Goal: Task Accomplishment & Management: Manage account settings

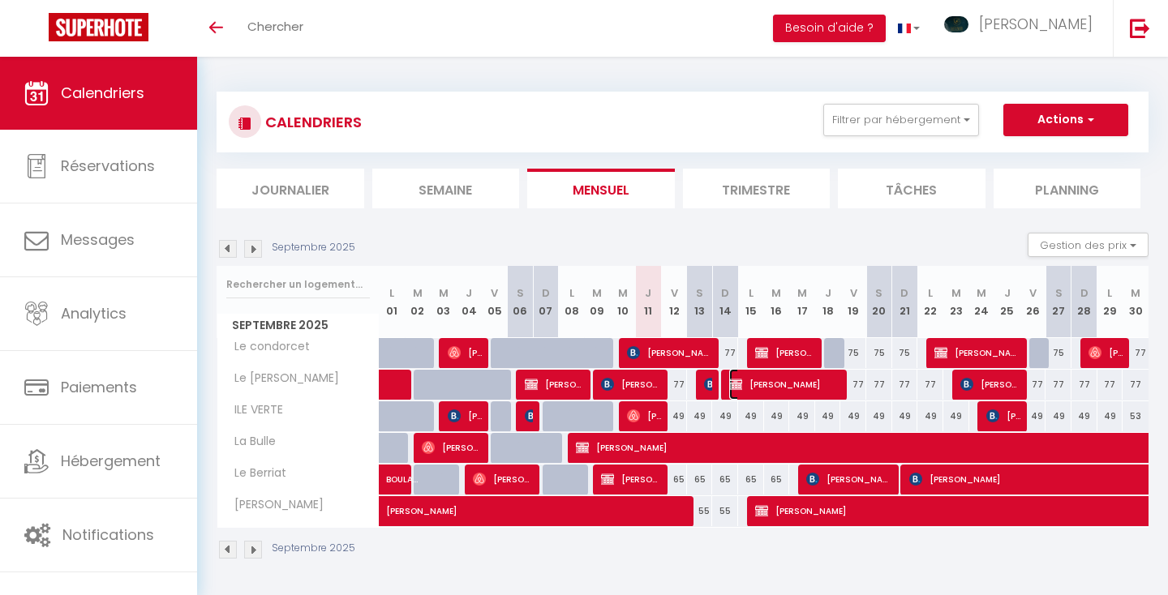
click at [789, 383] on span "[PERSON_NAME]" at bounding box center [785, 384] width 113 height 31
select select "OK"
select select "KO"
select select "0"
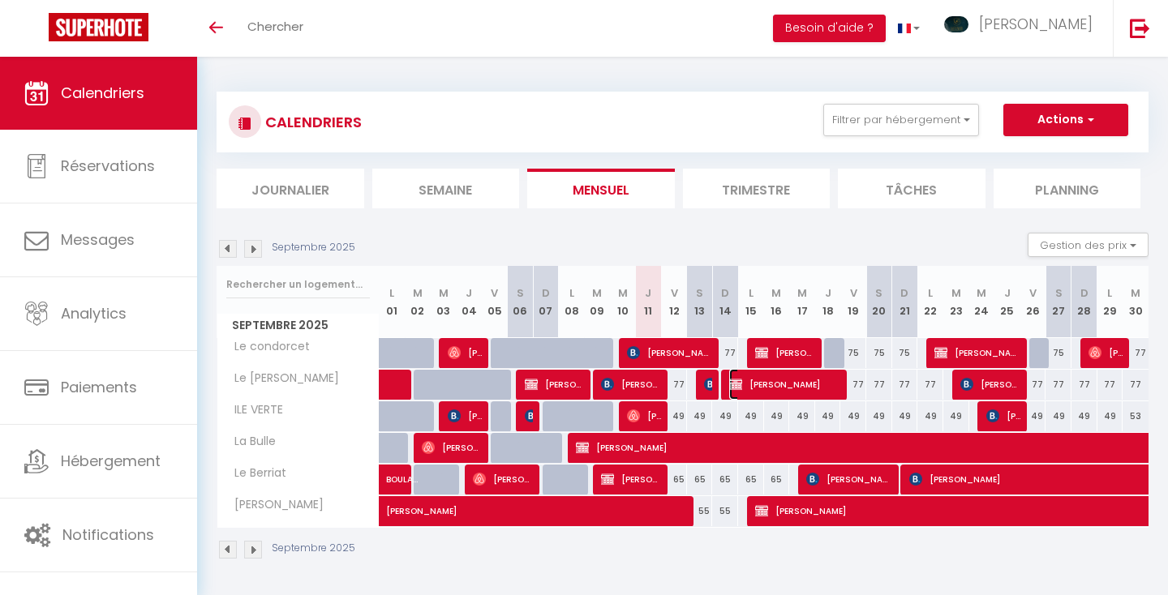
select select "1"
select select
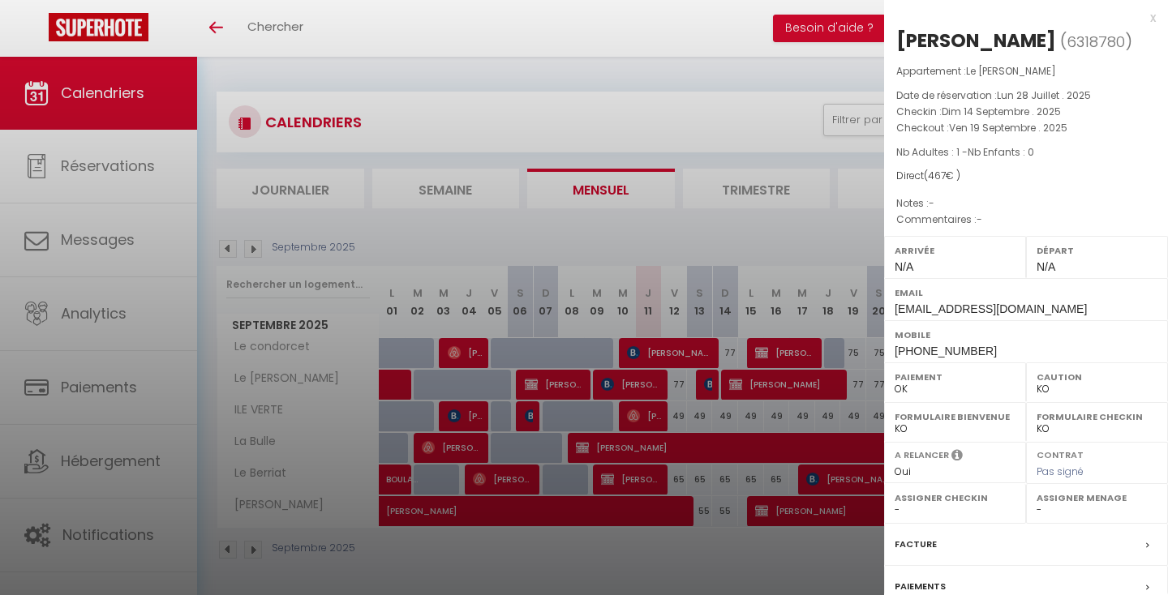
click at [629, 302] on div at bounding box center [584, 297] width 1168 height 595
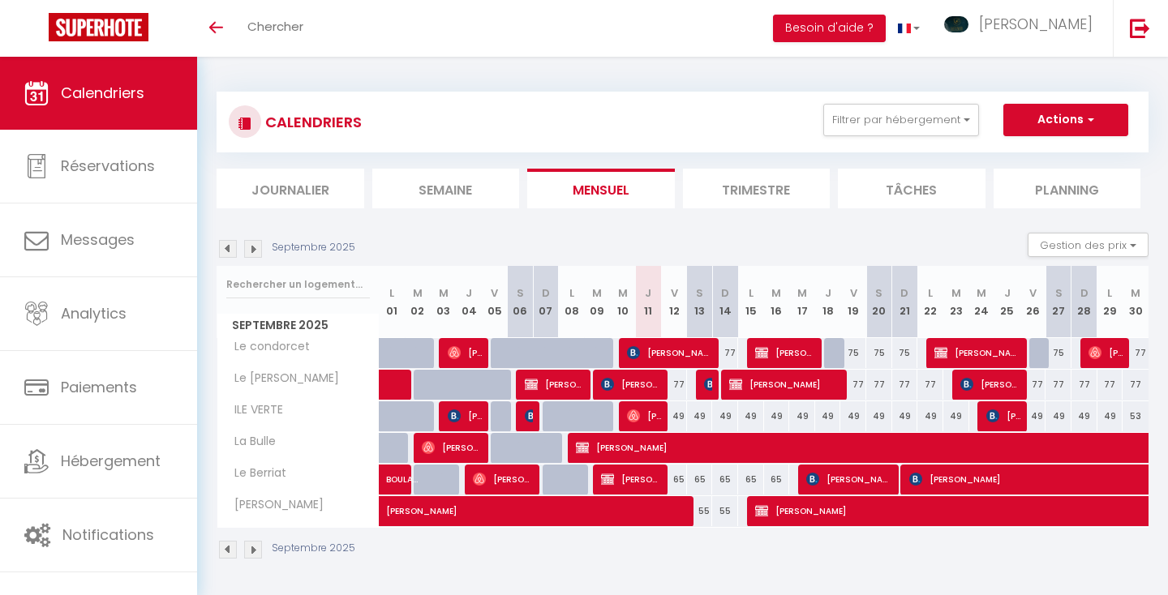
click at [834, 349] on div at bounding box center [837, 353] width 26 height 31
type input "75"
select select "1"
type input "Jeu 18 Septembre 2025"
type input "Ven 19 Septembre 2025"
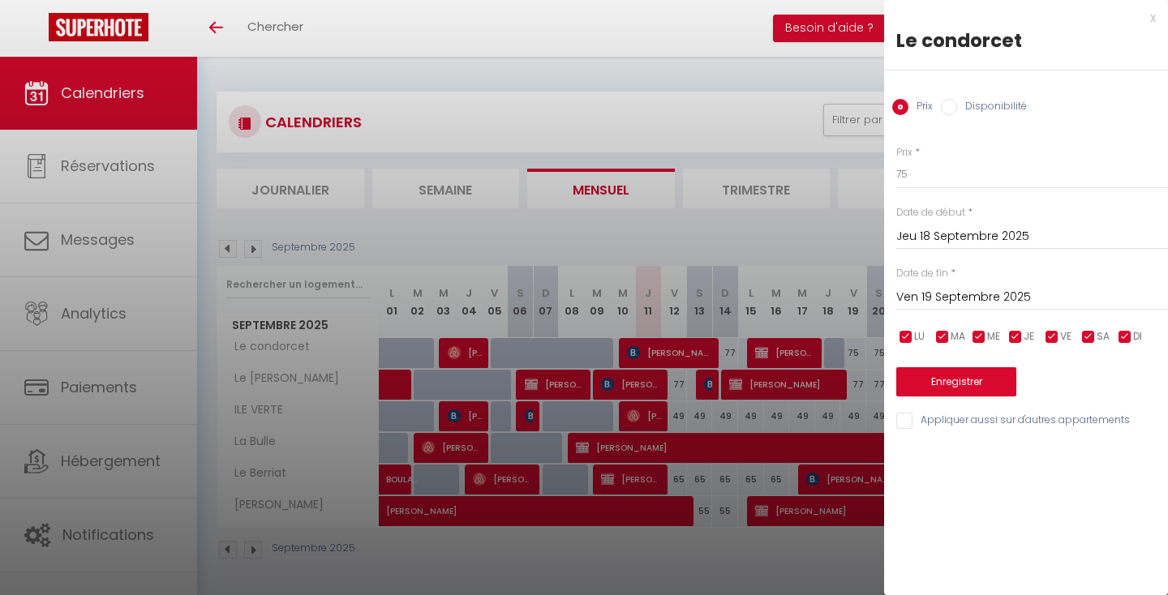
click at [949, 104] on input "Disponibilité" at bounding box center [949, 107] width 16 height 16
radio input "true"
radio input "false"
click at [932, 380] on button "Enregistrer" at bounding box center [956, 383] width 120 height 29
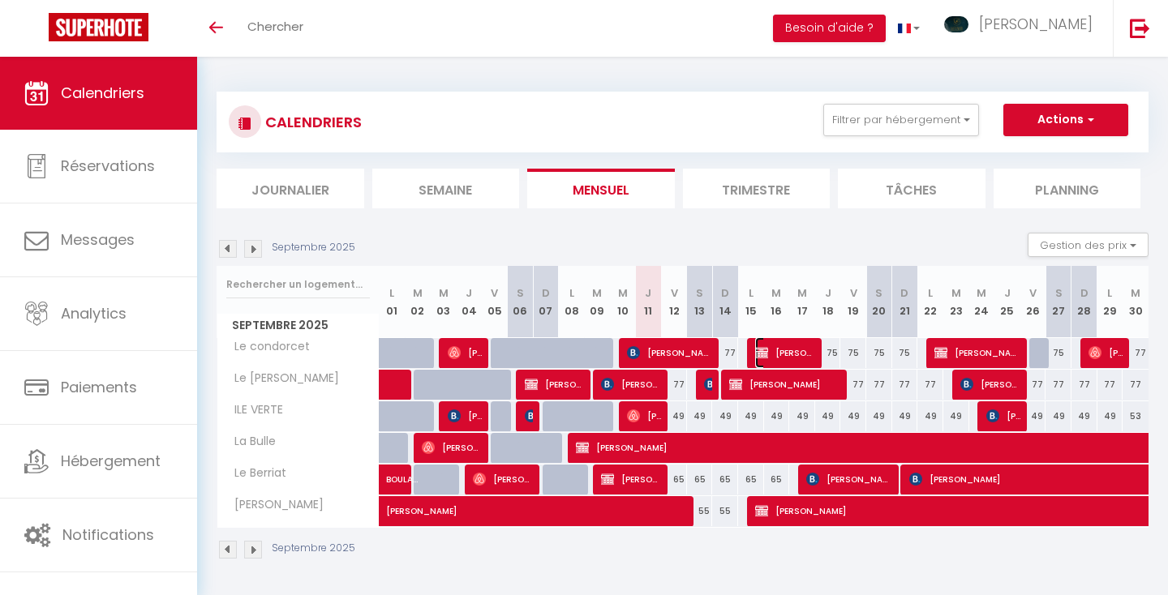
click at [796, 350] on span "[PERSON_NAME] RAPTRAD IMAGINE" at bounding box center [785, 352] width 61 height 31
select select "OK"
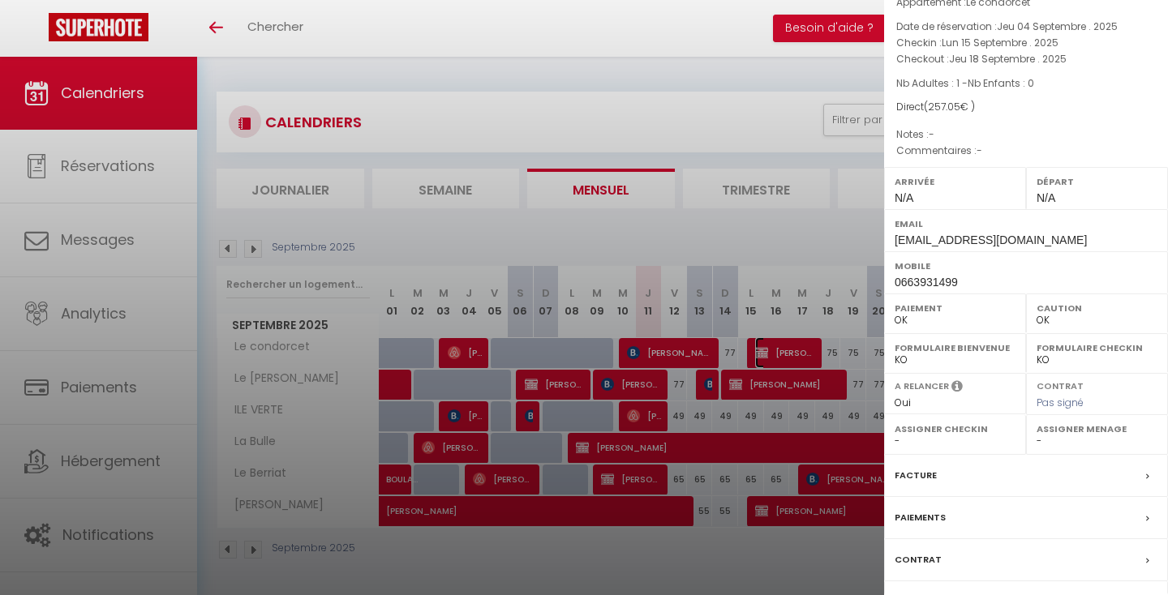
scroll to position [213, 0]
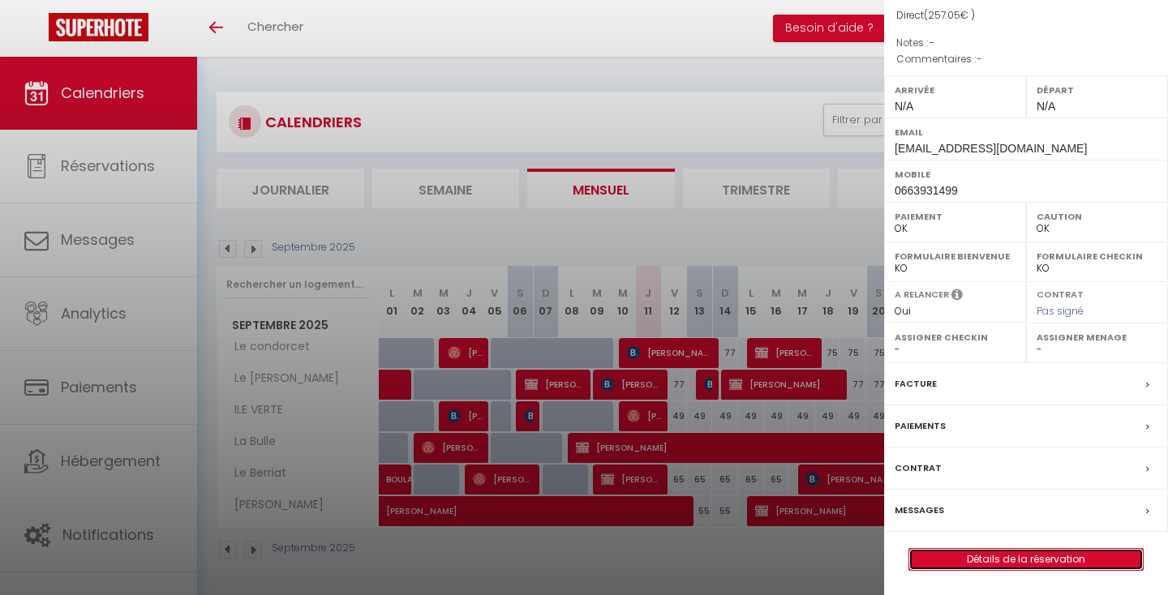
click at [952, 558] on link "Détails de la réservation" at bounding box center [1026, 559] width 234 height 21
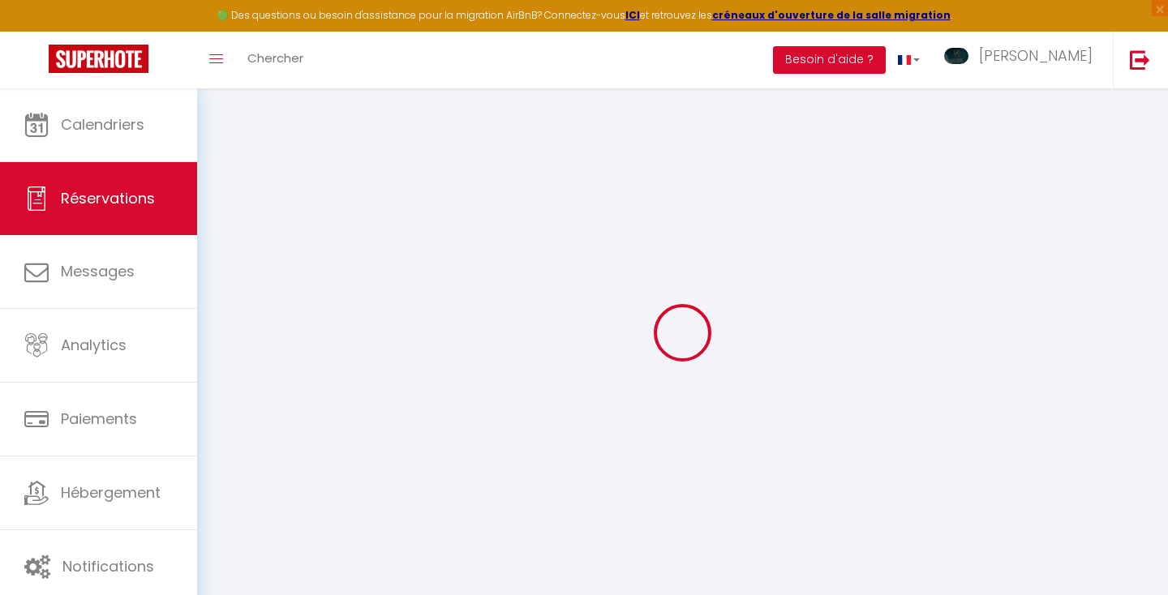
select select
checkbox input "false"
select select
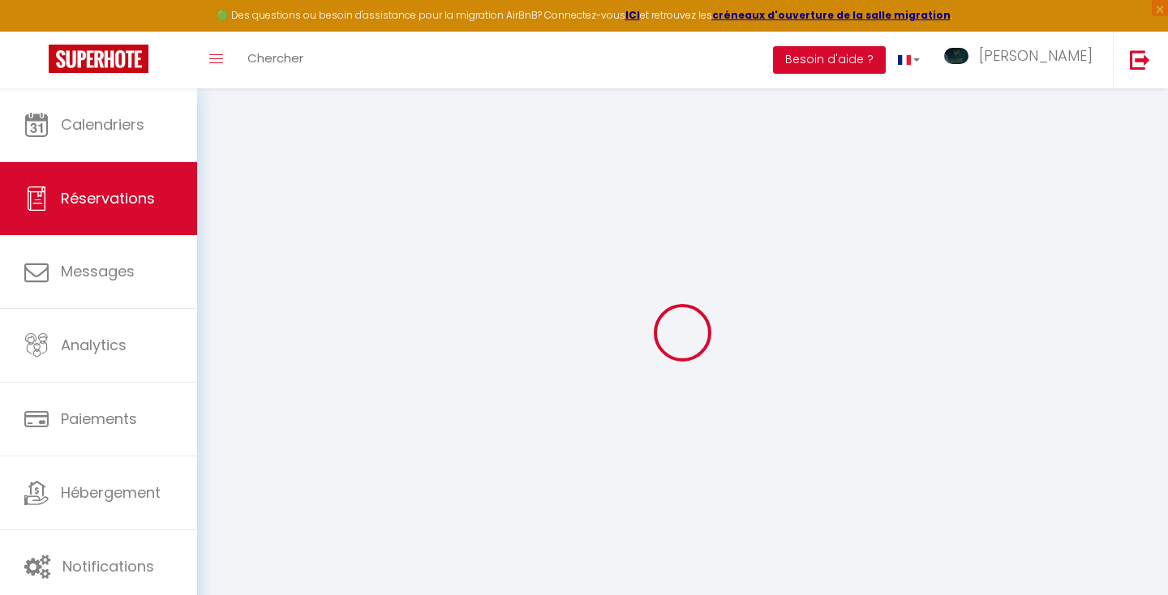
checkbox input "false"
type input "45"
type input "11.05"
select select
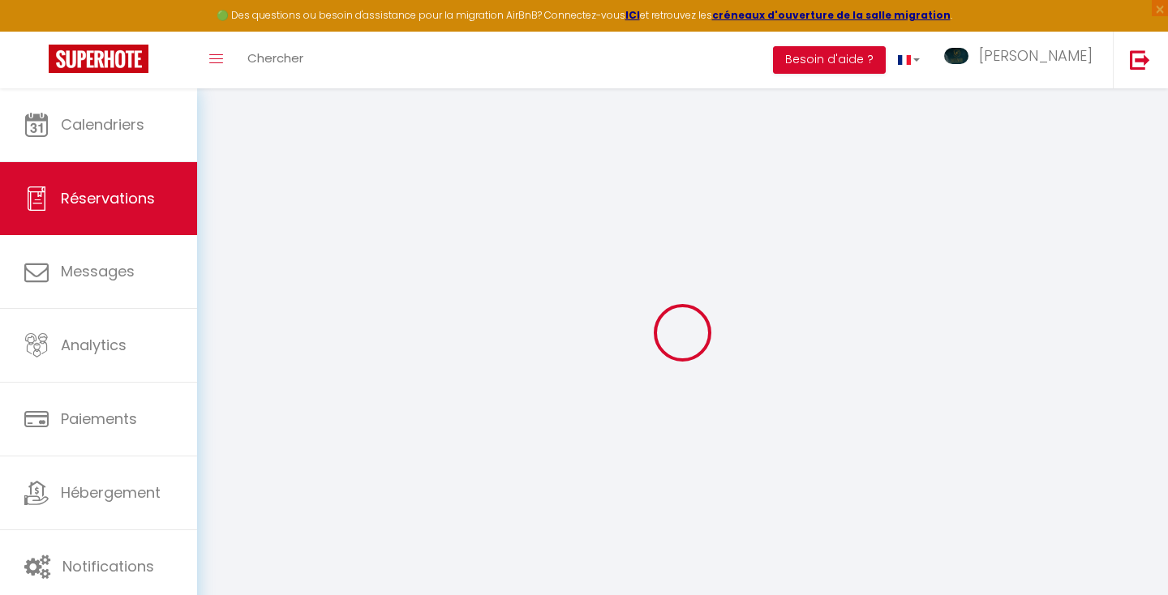
checkbox input "false"
select select
